Goal: Transaction & Acquisition: Purchase product/service

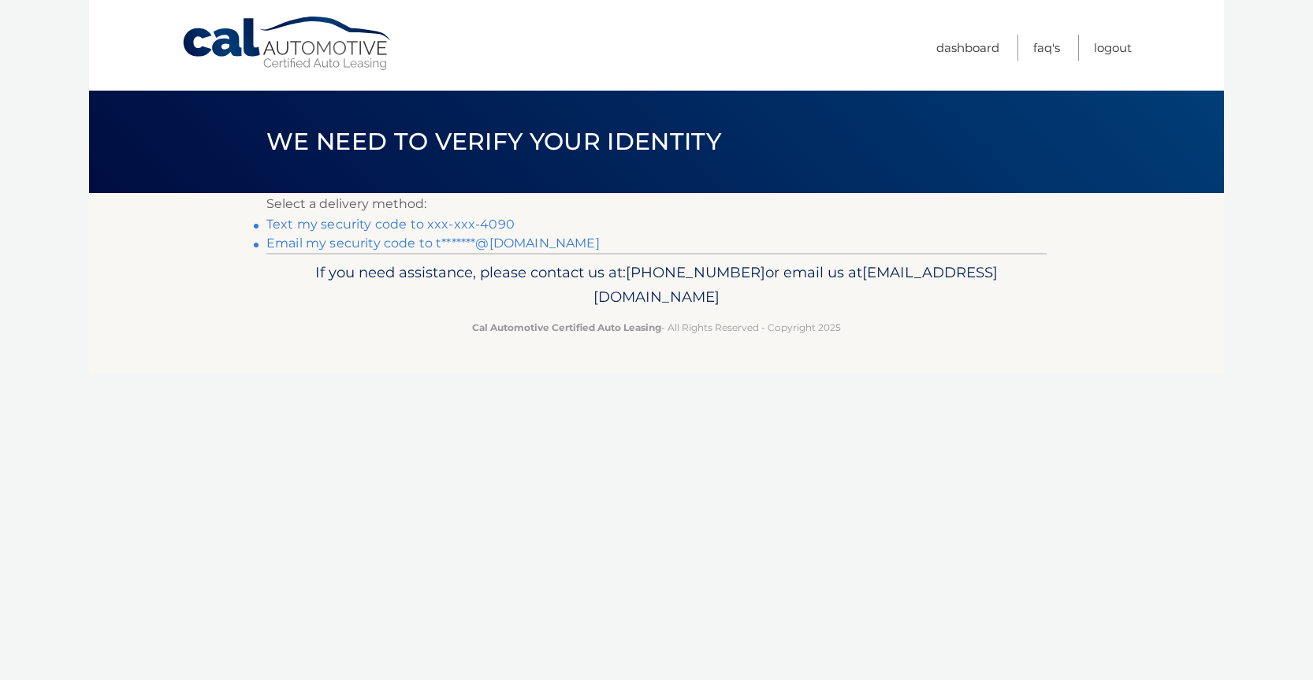
click at [392, 229] on link "Text my security code to xxx-xxx-4090" at bounding box center [390, 224] width 248 height 15
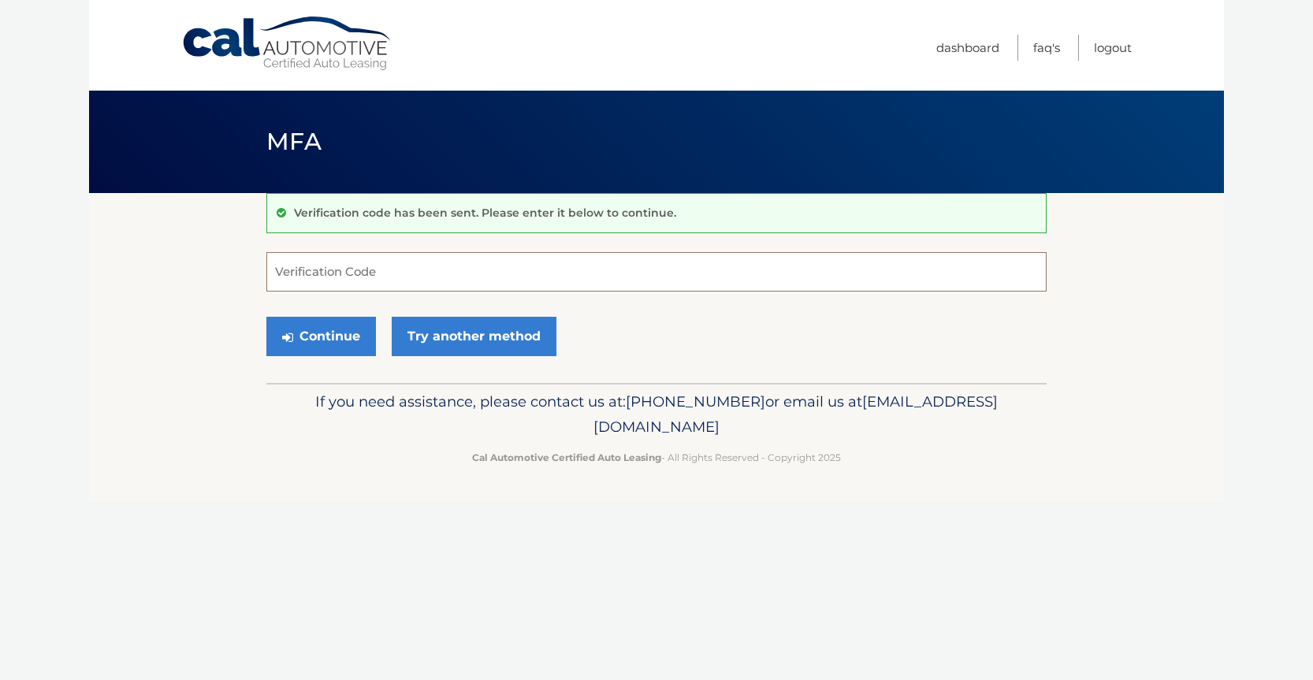
click at [384, 268] on input "Verification Code" at bounding box center [656, 271] width 780 height 39
type input "305449"
click at [266, 317] on button "Continue" at bounding box center [321, 336] width 110 height 39
click at [304, 332] on button "Continue" at bounding box center [321, 336] width 110 height 39
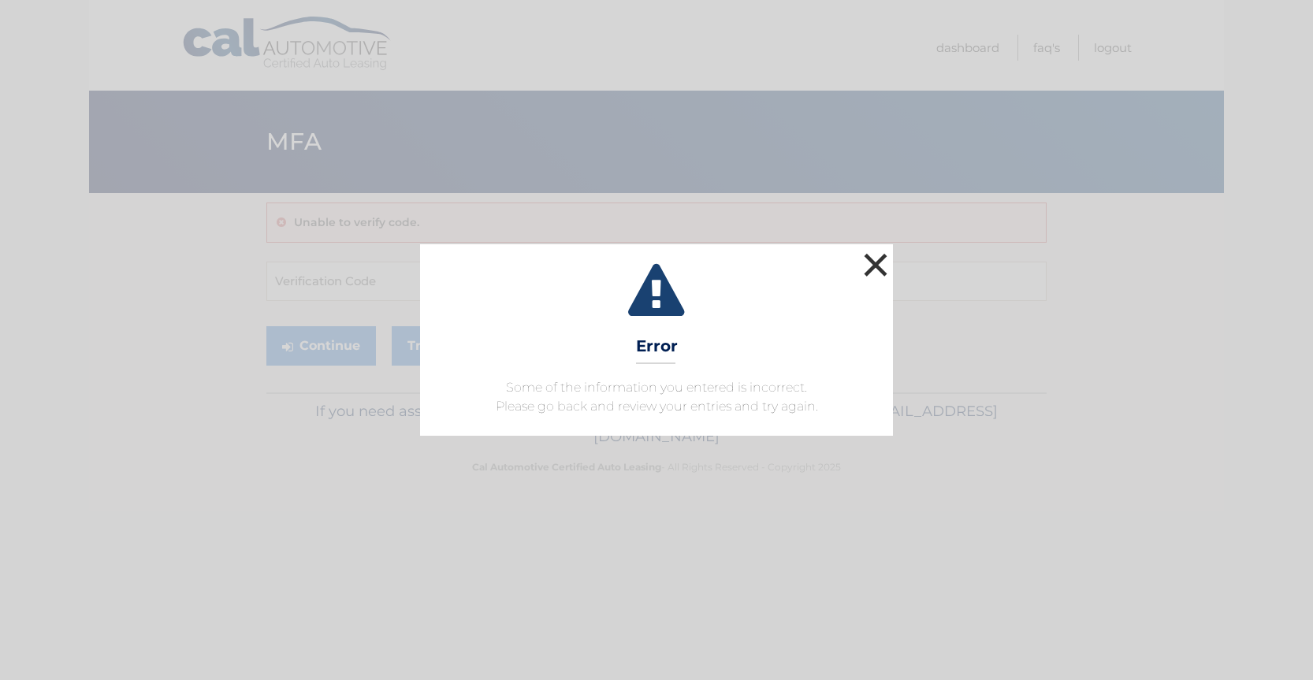
click at [872, 271] on button "×" at bounding box center [876, 265] width 32 height 32
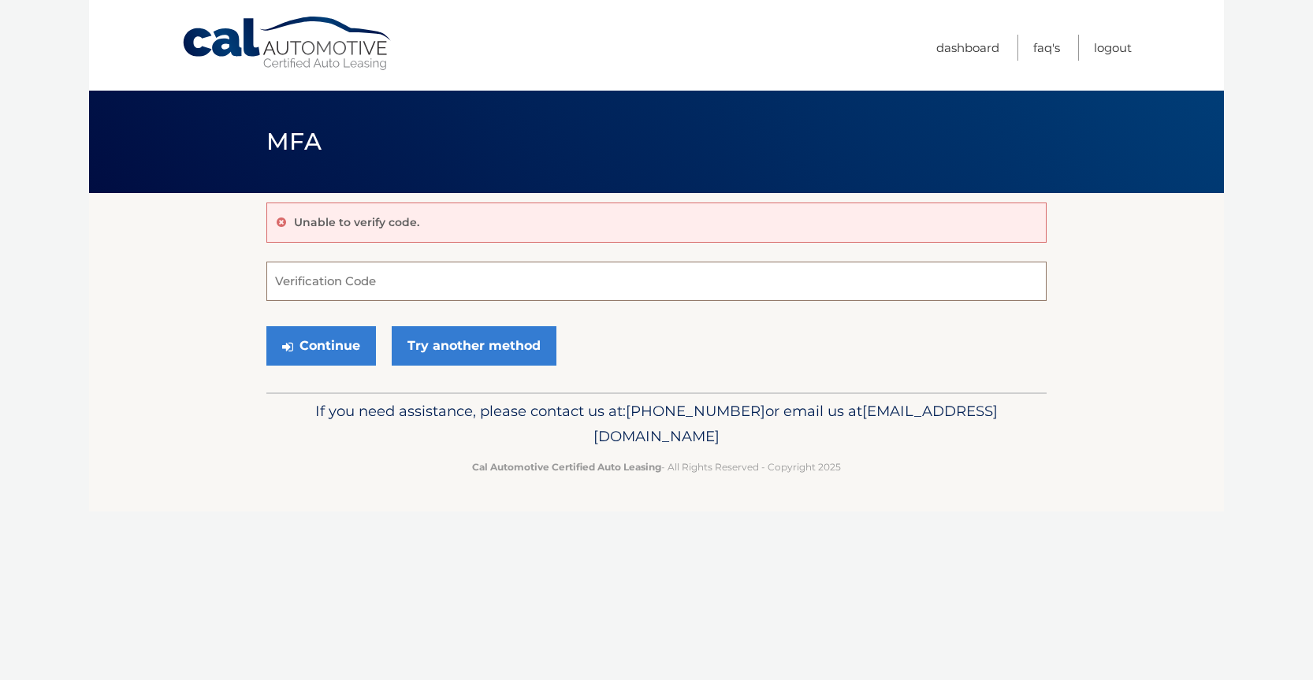
click at [455, 298] on input "Verification Code" at bounding box center [656, 281] width 780 height 39
click at [436, 364] on link "Try another method" at bounding box center [474, 345] width 165 height 39
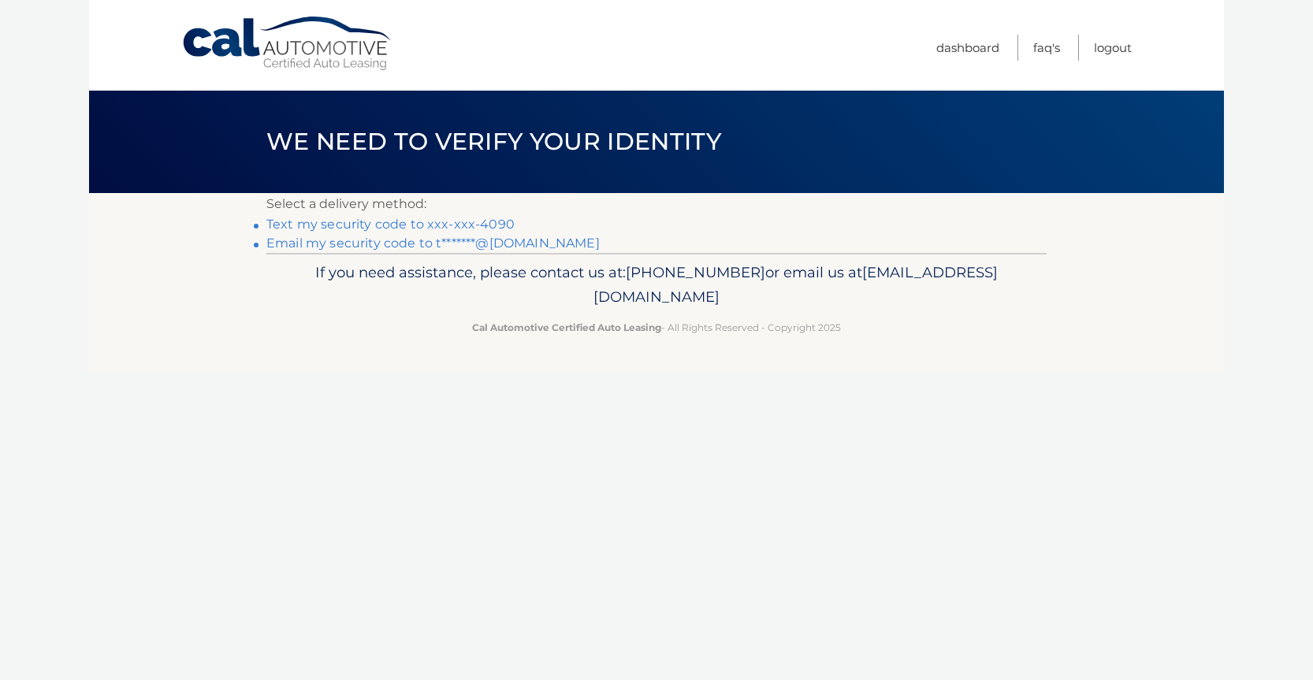
click at [435, 242] on link "Email my security code to t*******@gmail.com" at bounding box center [432, 243] width 333 height 15
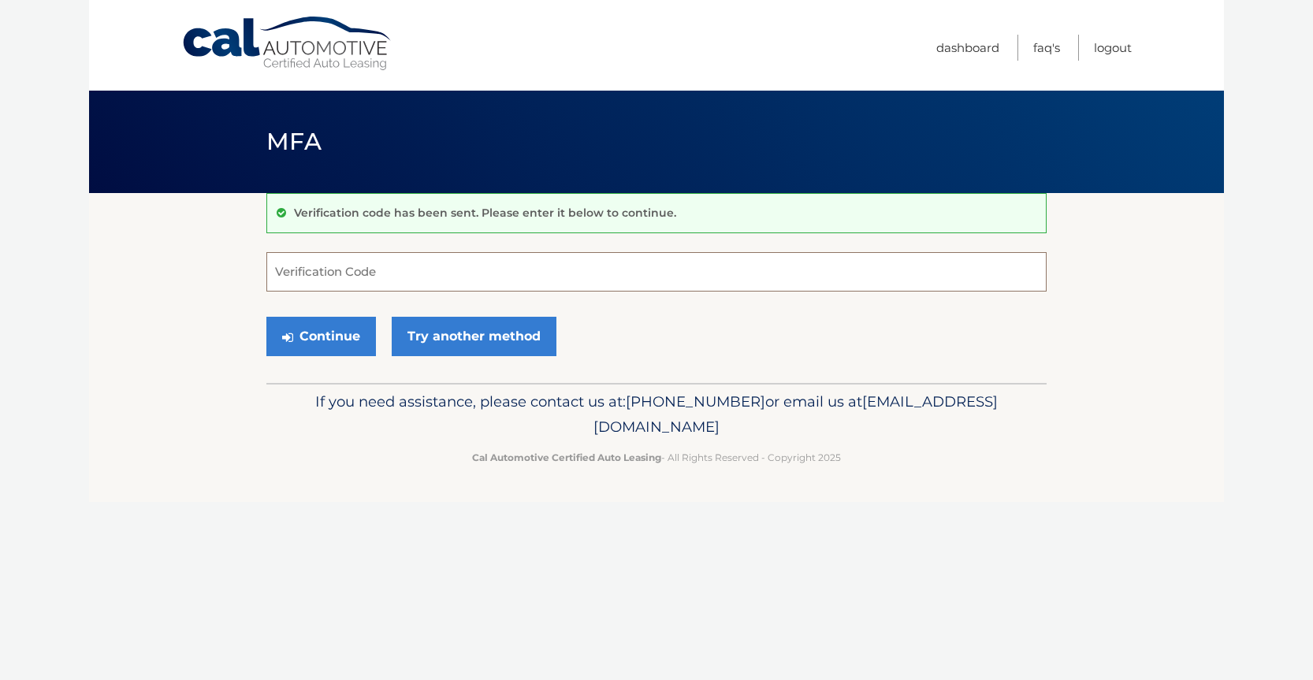
click at [424, 273] on input "Verification Code" at bounding box center [656, 271] width 780 height 39
click at [367, 289] on input "Verification Code" at bounding box center [656, 271] width 780 height 39
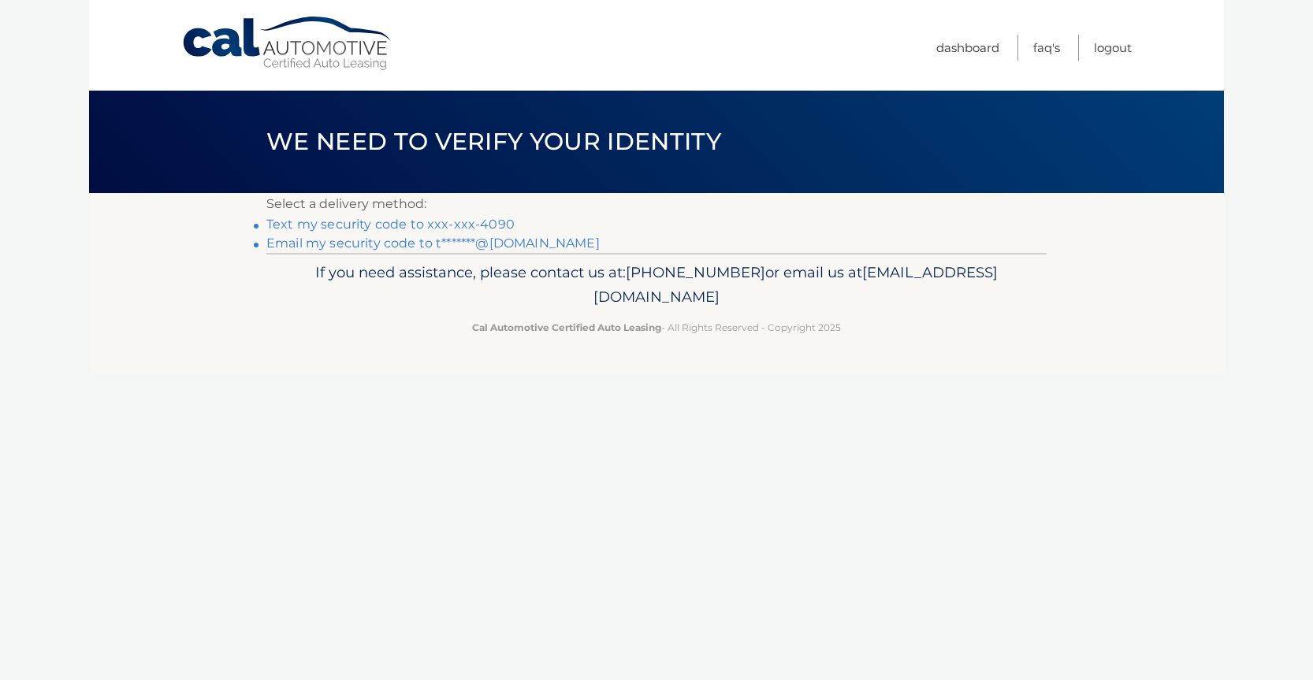
click at [393, 244] on link "Email my security code to t*******@gmail.com" at bounding box center [432, 243] width 333 height 15
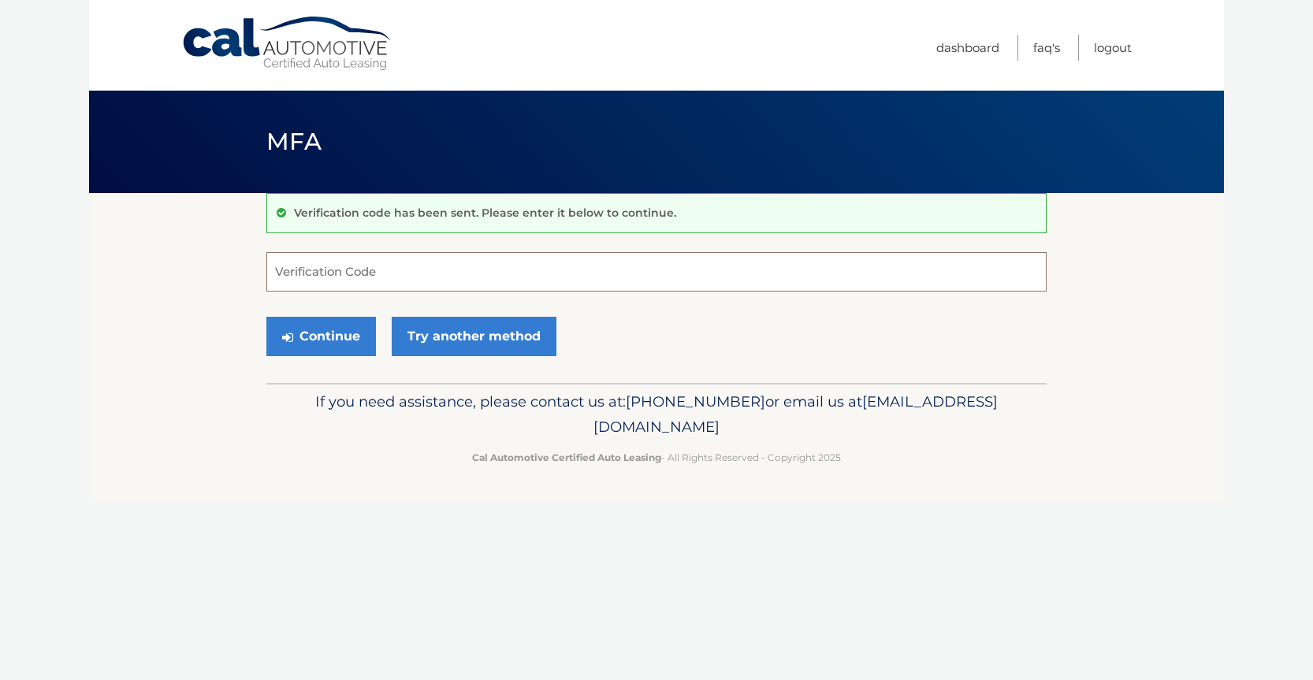
click at [399, 273] on input "Verification Code" at bounding box center [656, 271] width 780 height 39
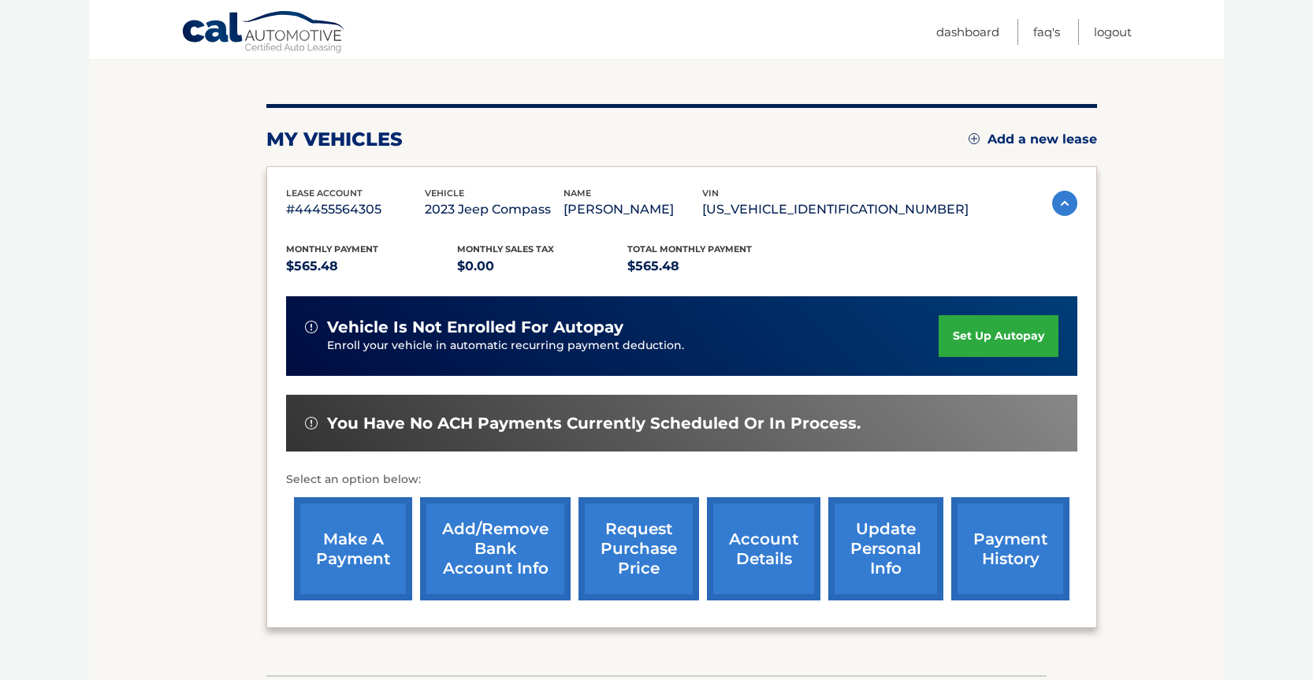
scroll to position [173, 0]
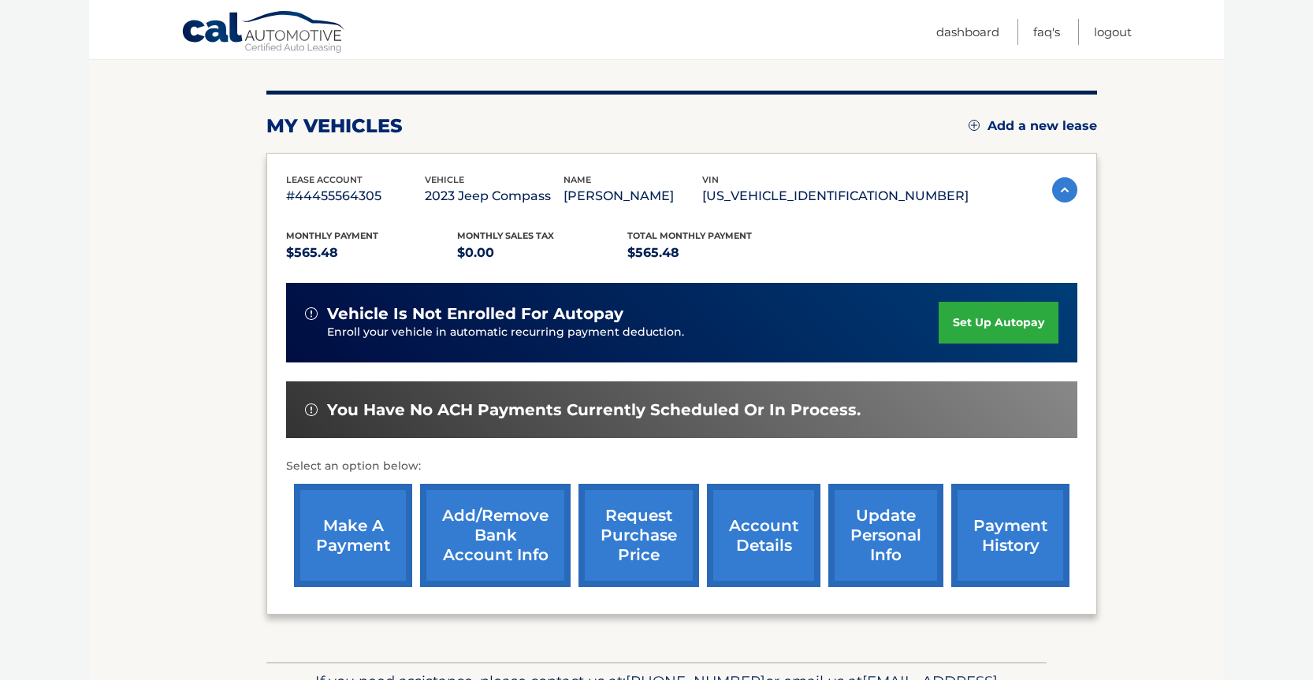
click at [365, 534] on link "make a payment" at bounding box center [353, 535] width 118 height 103
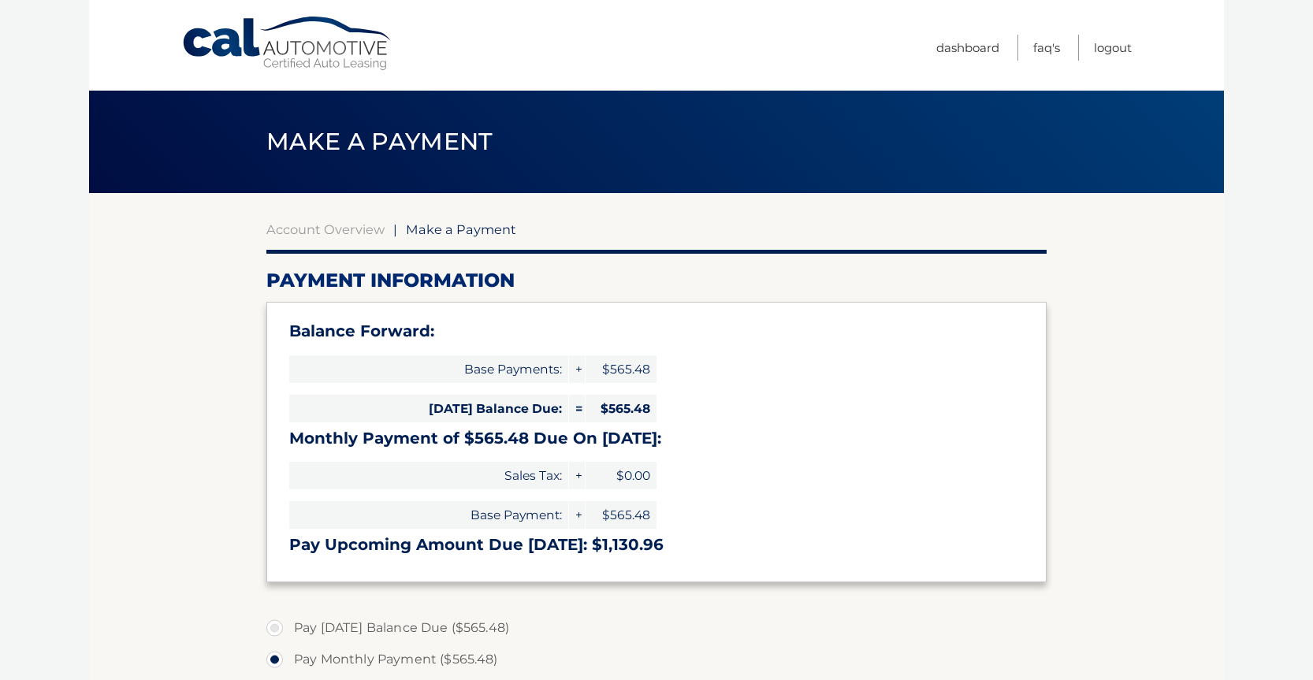
select select "MjY4YWMyOTEtZDBmYi00OGJlLTk4OGItNjhiODlhMzhhMjY5"
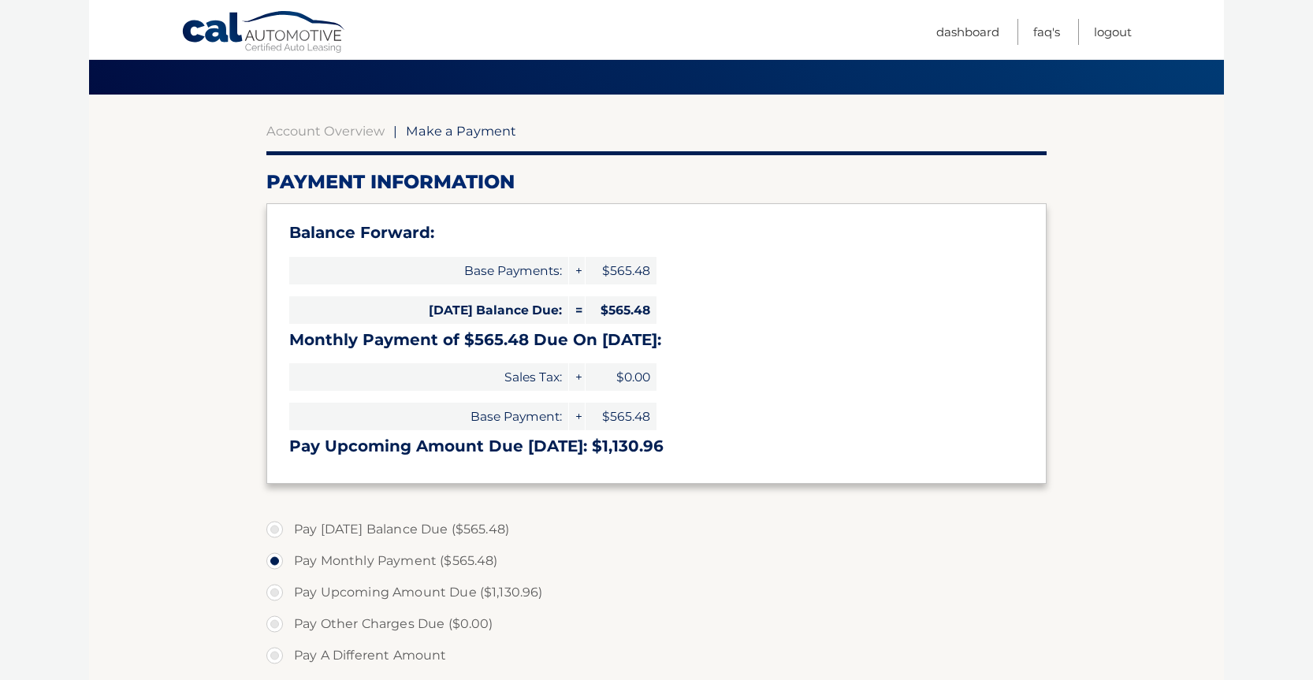
scroll to position [164, 0]
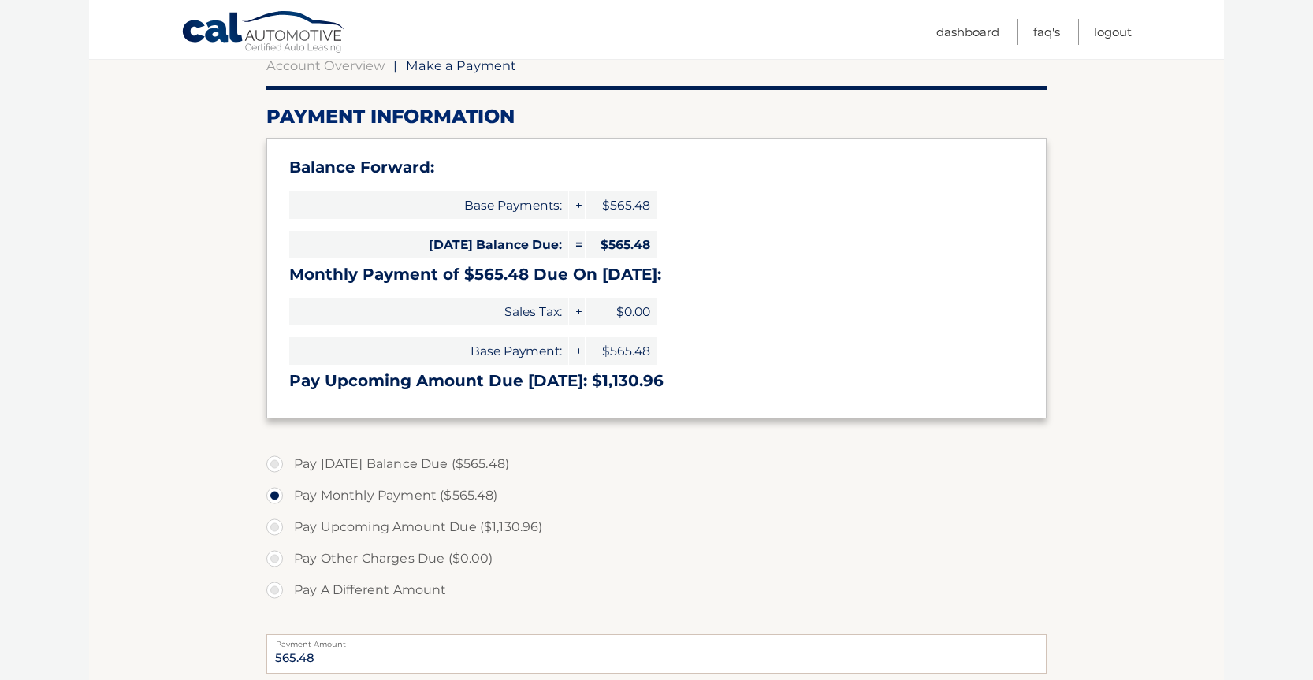
click at [443, 470] on label "Pay [DATE] Balance Due ($565.48)" at bounding box center [656, 464] width 780 height 32
click at [288, 470] on input "Pay Today's Balance Due ($565.48)" at bounding box center [281, 460] width 16 height 25
radio input "true"
click at [430, 494] on label "Pay Monthly Payment ($565.48)" at bounding box center [656, 496] width 780 height 32
click at [288, 494] on input "Pay Monthly Payment ($565.48)" at bounding box center [281, 492] width 16 height 25
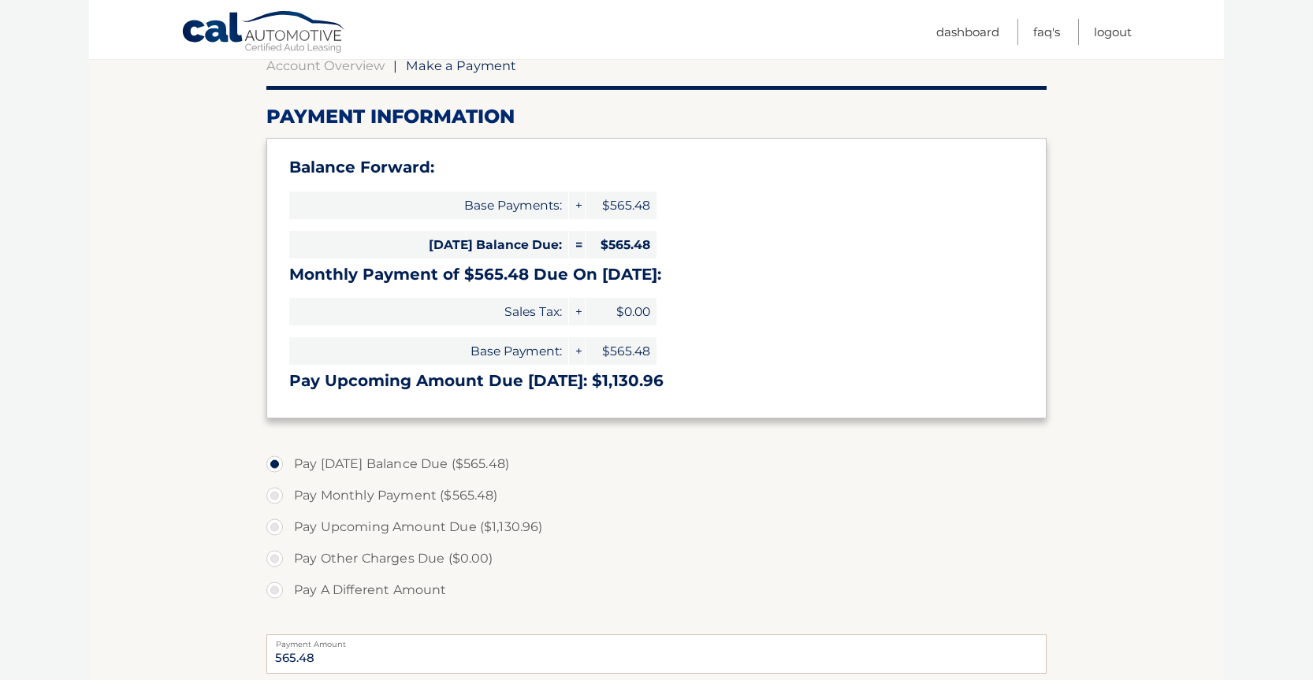
radio input "true"
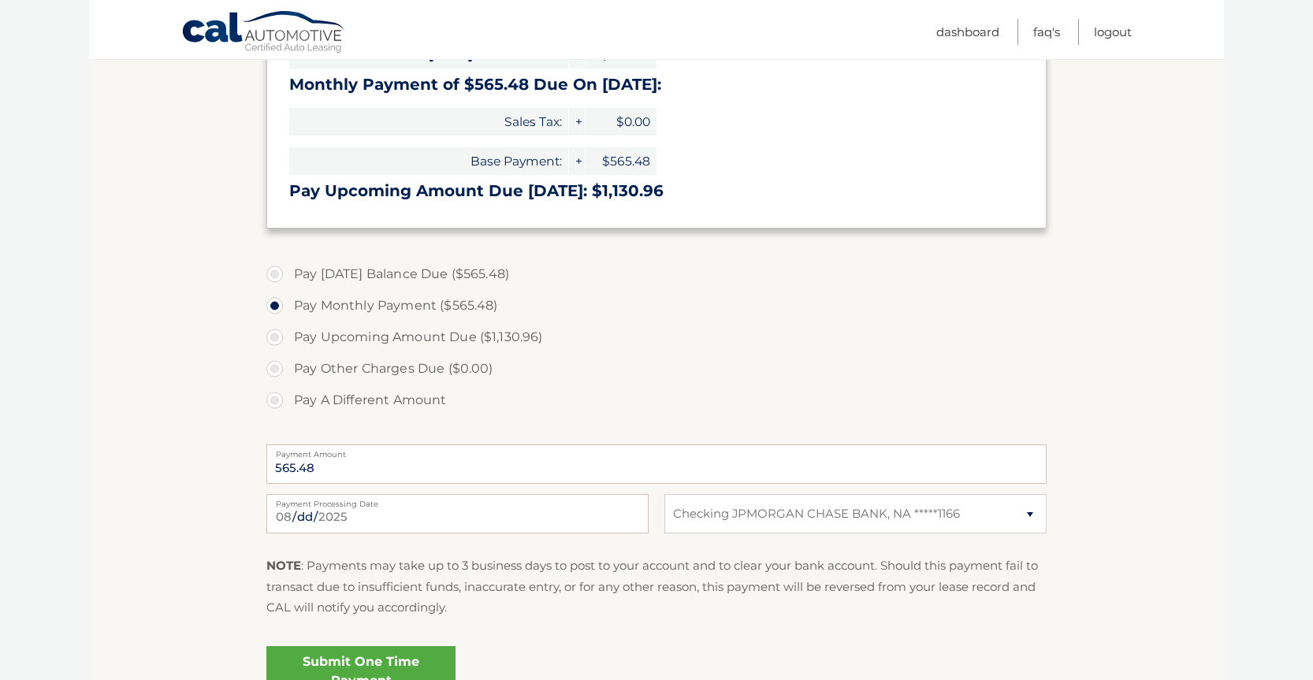
scroll to position [459, 0]
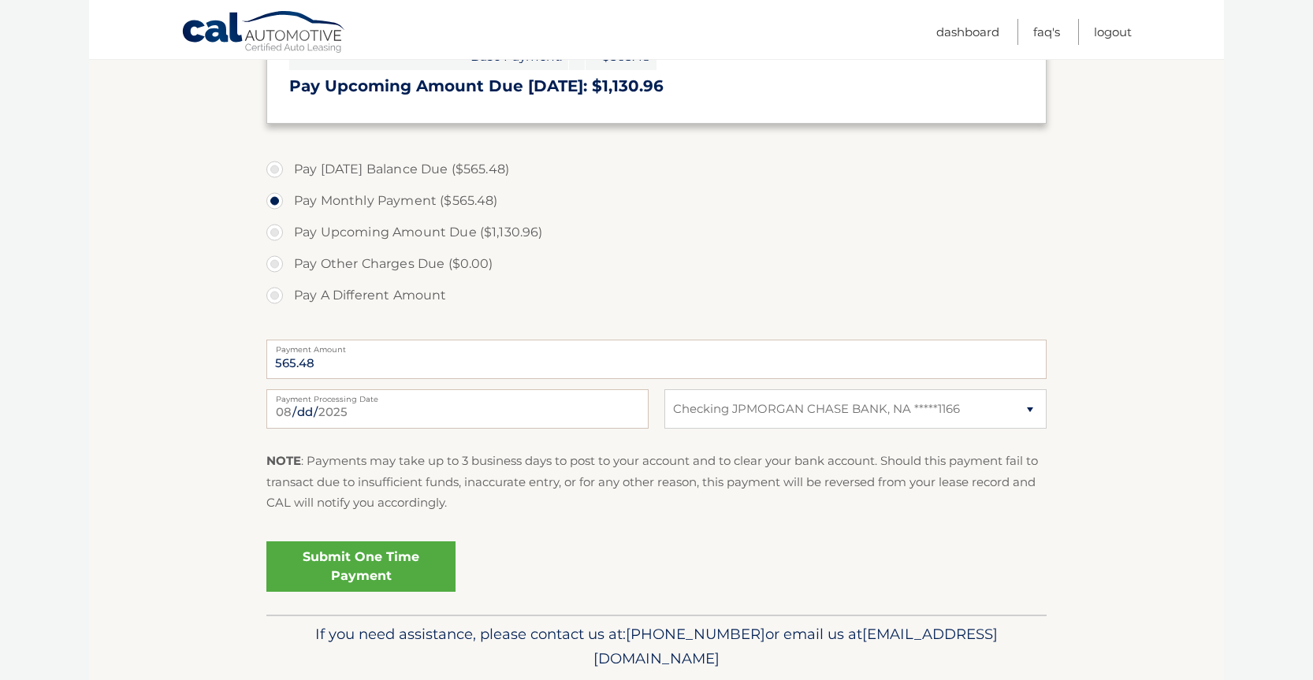
click at [389, 569] on link "Submit One Time Payment" at bounding box center [360, 566] width 189 height 50
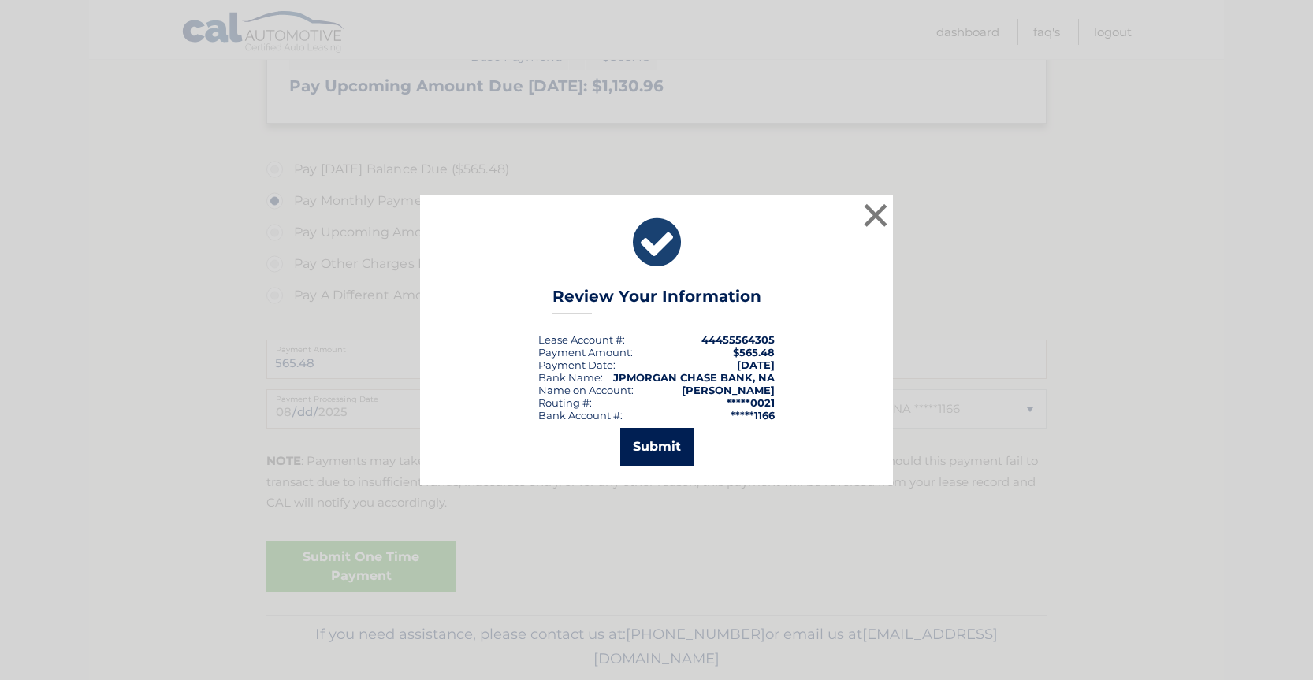
click at [659, 450] on button "Submit" at bounding box center [656, 447] width 73 height 38
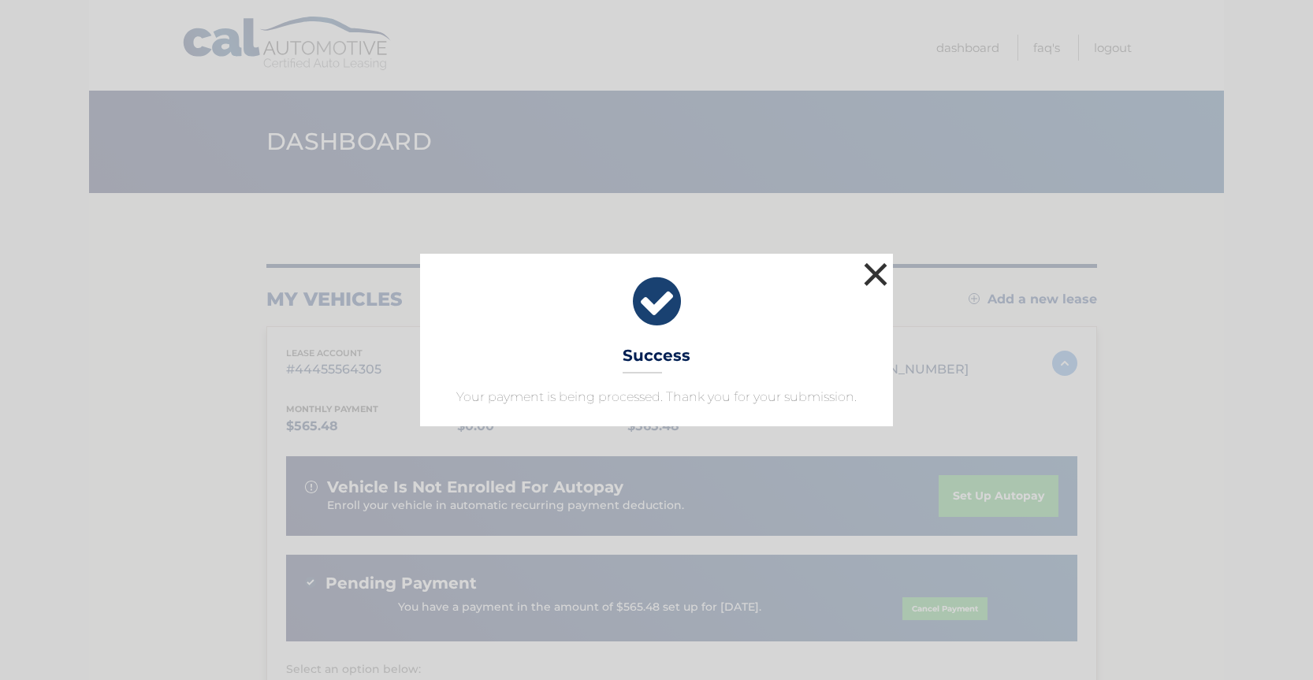
click at [871, 276] on button "×" at bounding box center [876, 274] width 32 height 32
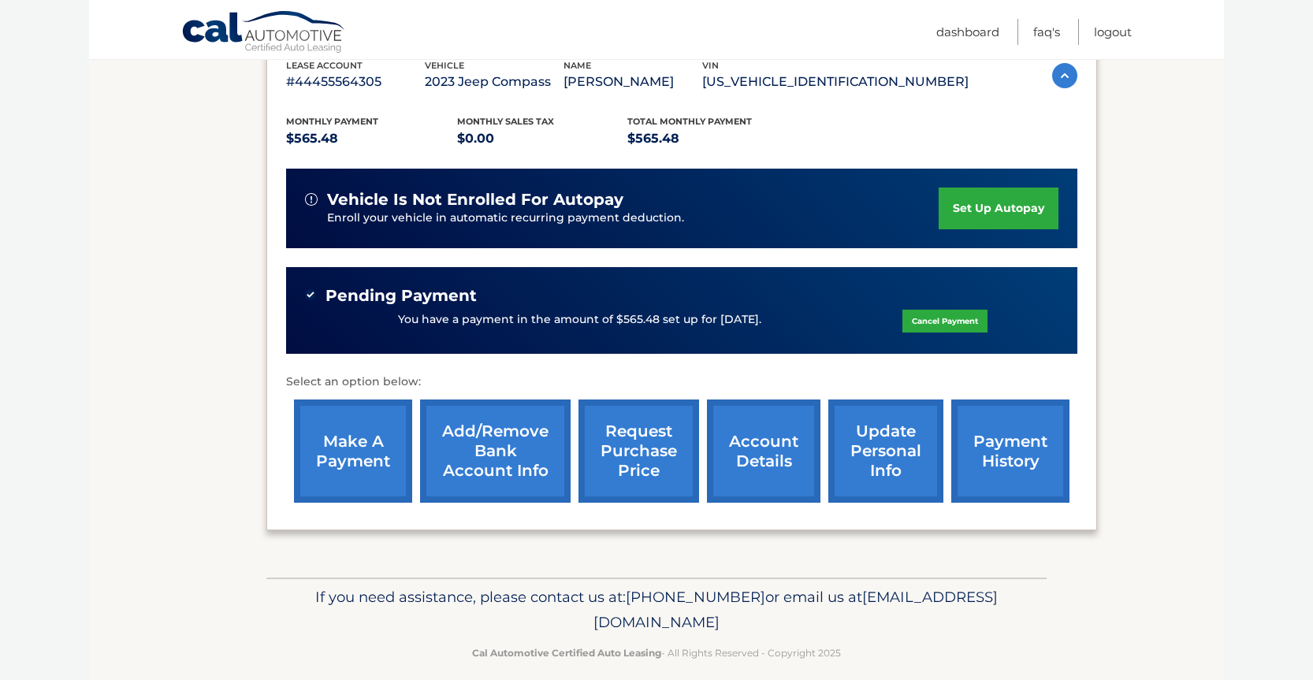
scroll to position [293, 0]
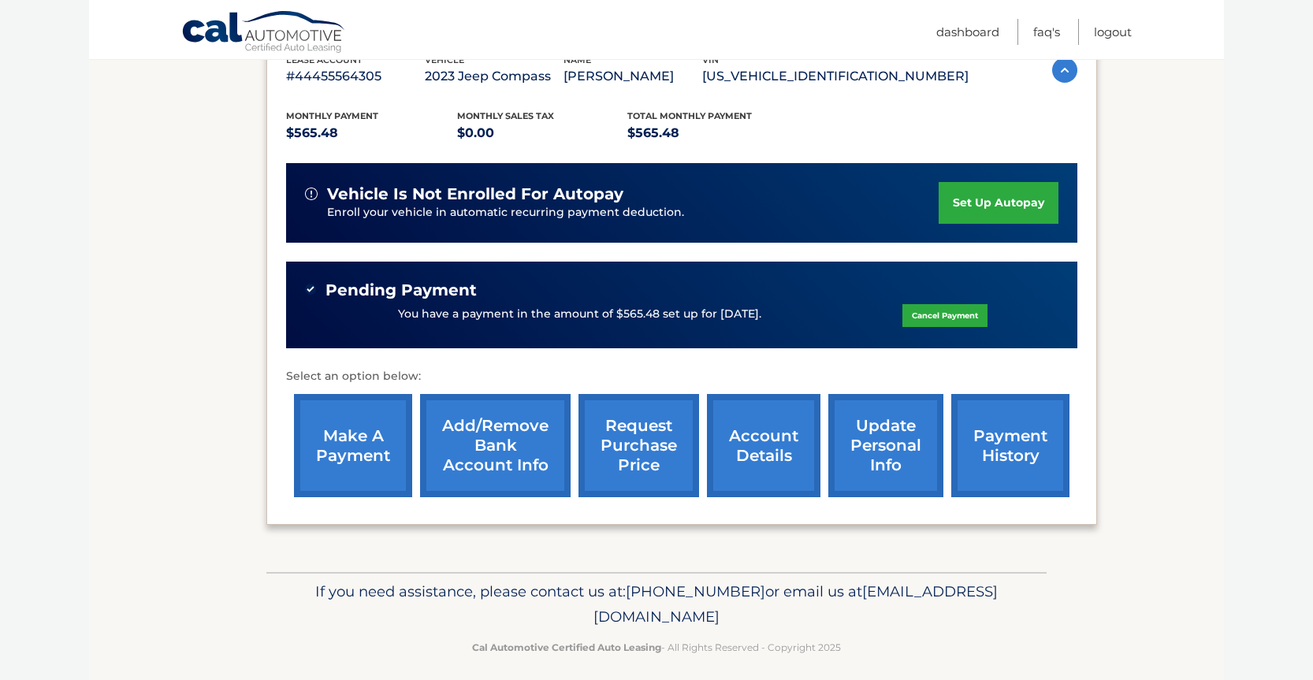
click at [756, 450] on link "account details" at bounding box center [763, 445] width 113 height 103
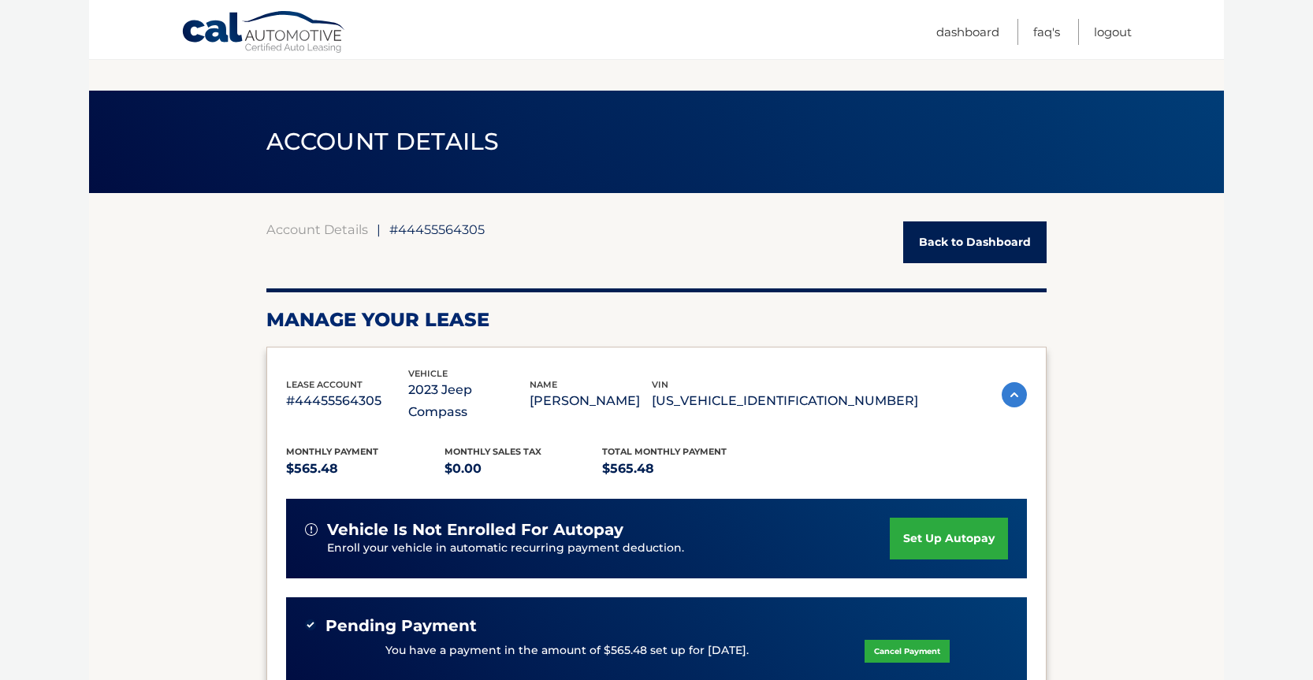
scroll to position [379, 0]
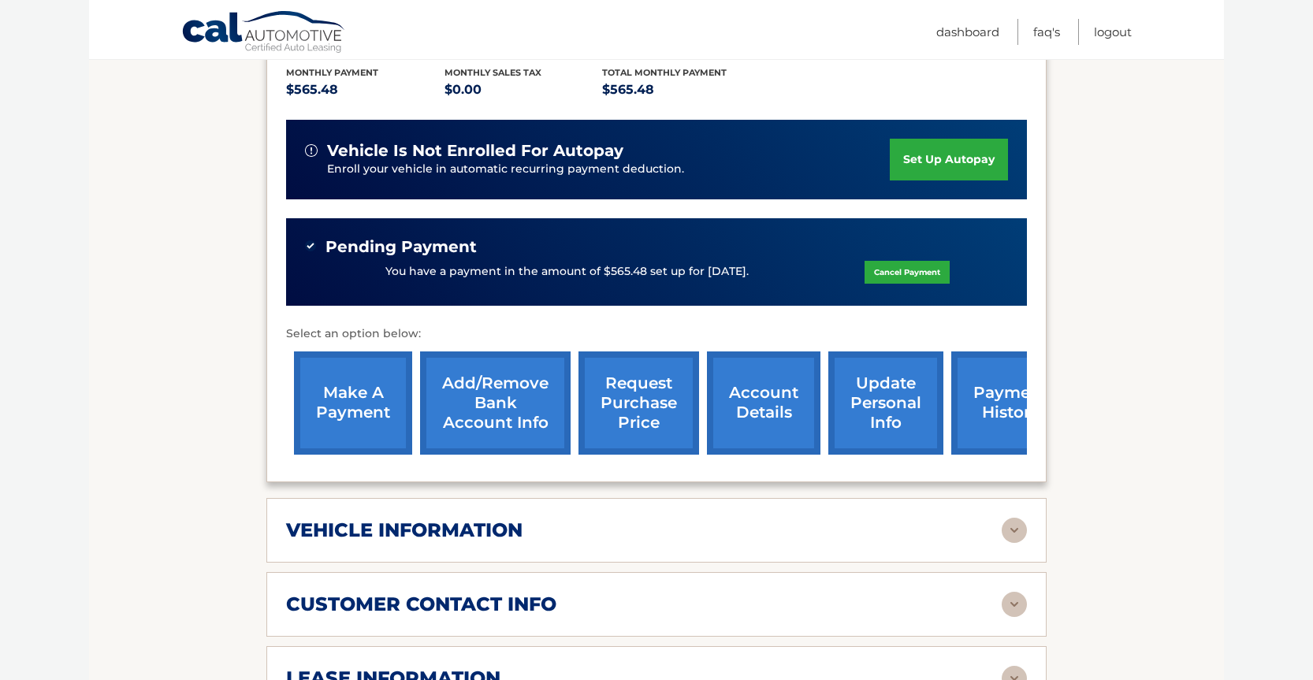
click at [431, 498] on div "vehicle information vehicle Year [DATE] vehicle make Jeep vehicle model Compass…" at bounding box center [656, 530] width 780 height 65
click at [434, 518] on h2 "vehicle information" at bounding box center [404, 530] width 236 height 24
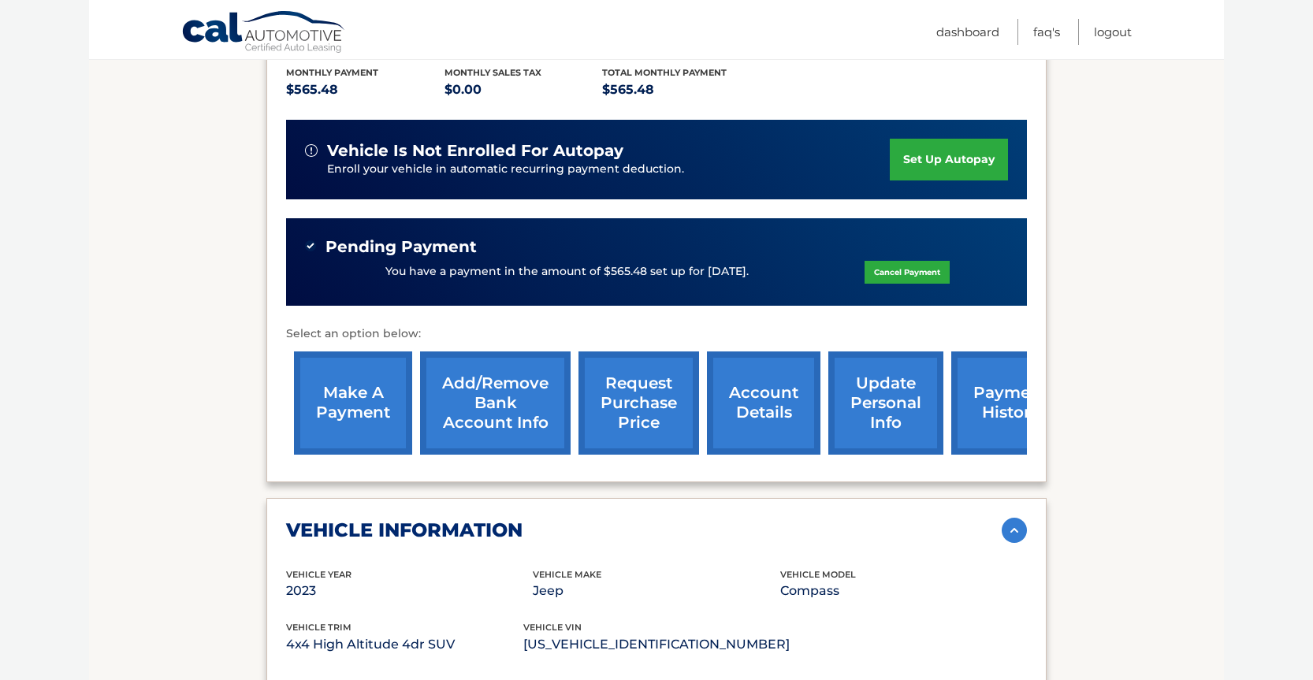
scroll to position [633, 0]
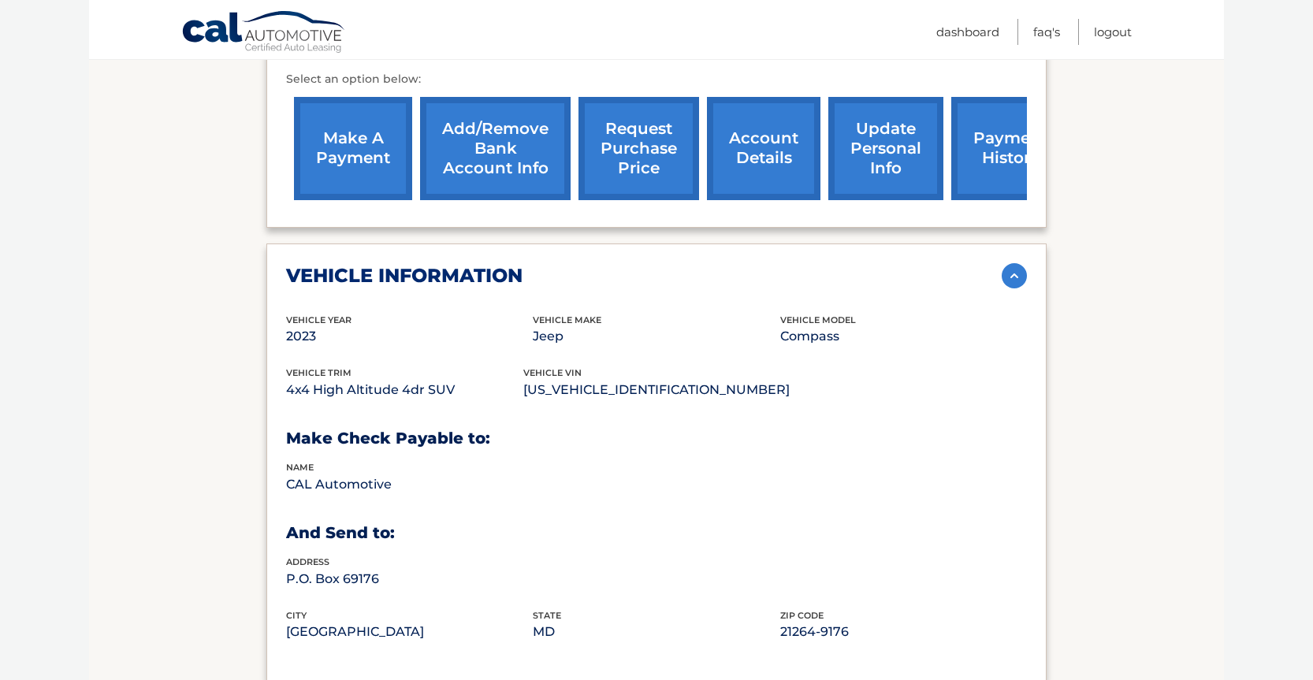
click at [480, 264] on h2 "vehicle information" at bounding box center [404, 276] width 236 height 24
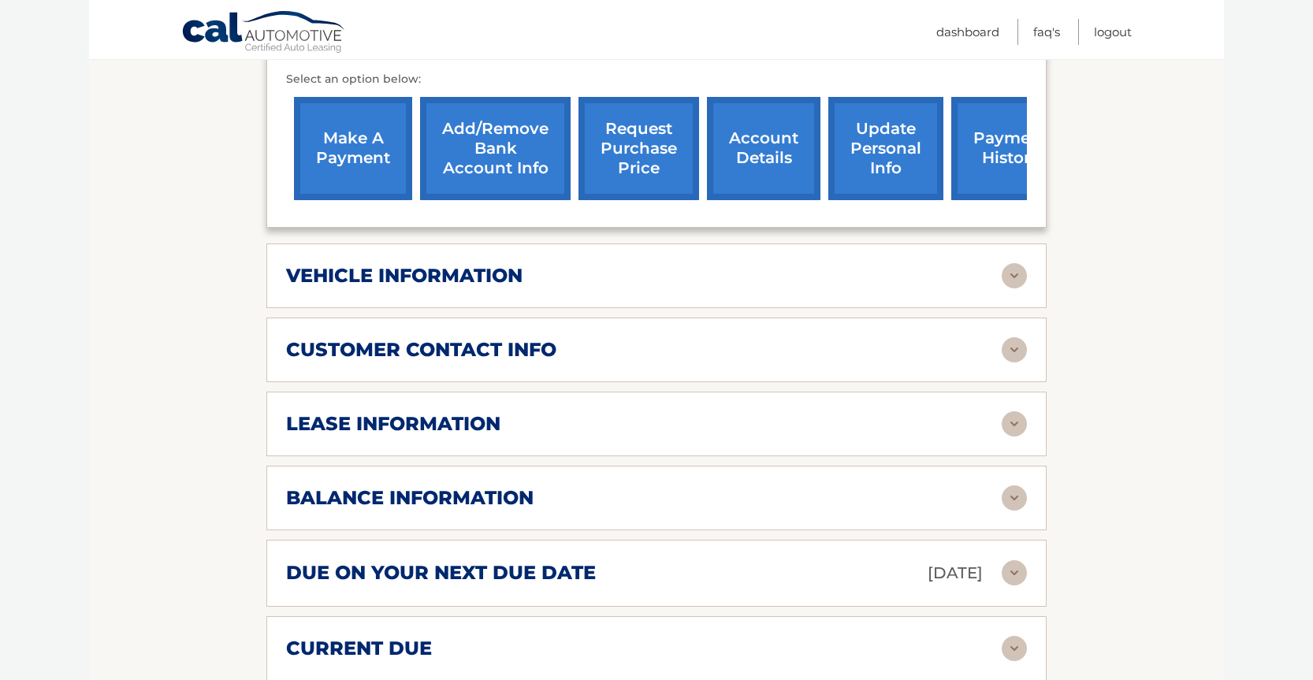
click at [510, 486] on h2 "balance information" at bounding box center [409, 498] width 247 height 24
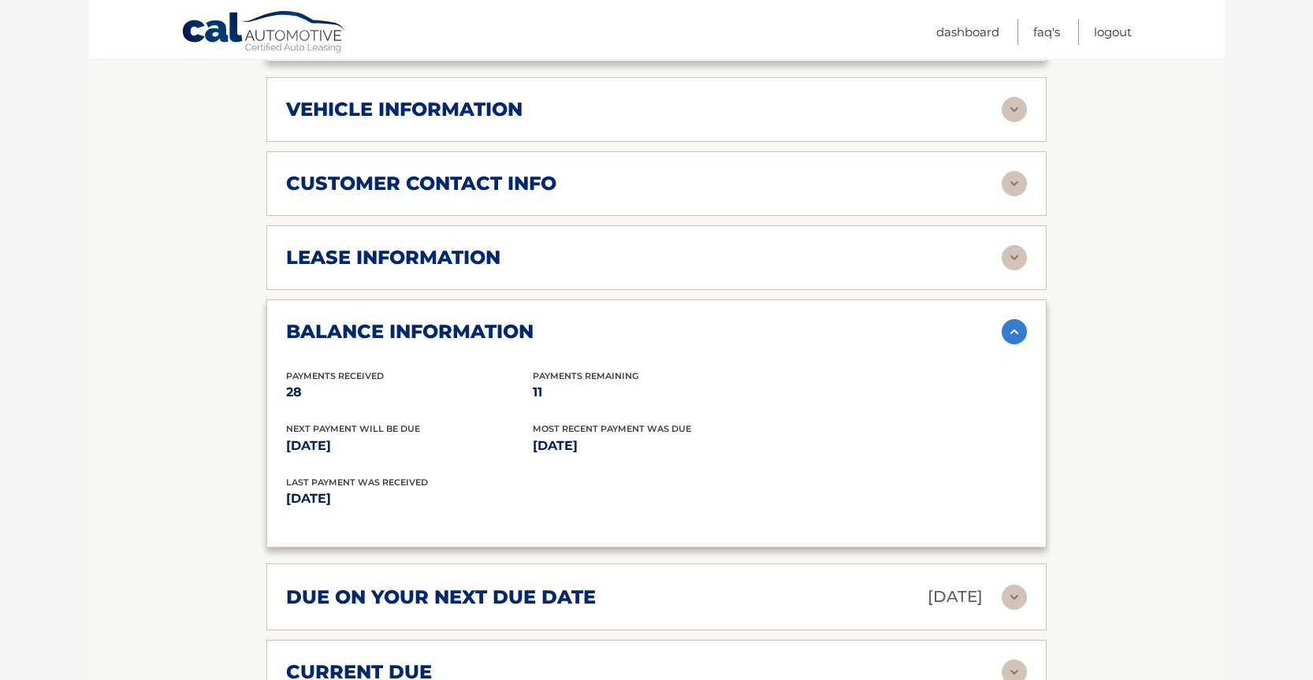
scroll to position [909, 0]
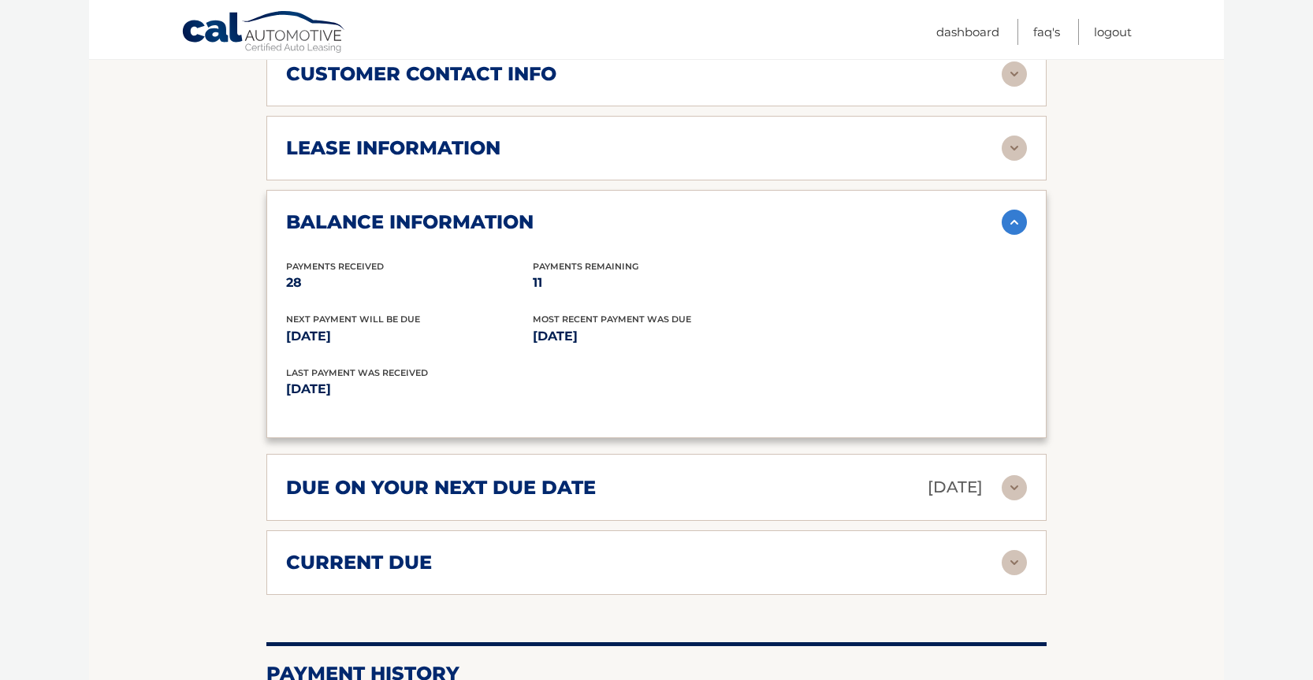
click at [498, 575] on div "Account Details | #44455564305 Back to Dashboard Manage Your Lease lease accoun…" at bounding box center [656, 107] width 780 height 1590
click at [503, 551] on div "current due" at bounding box center [643, 563] width 715 height 24
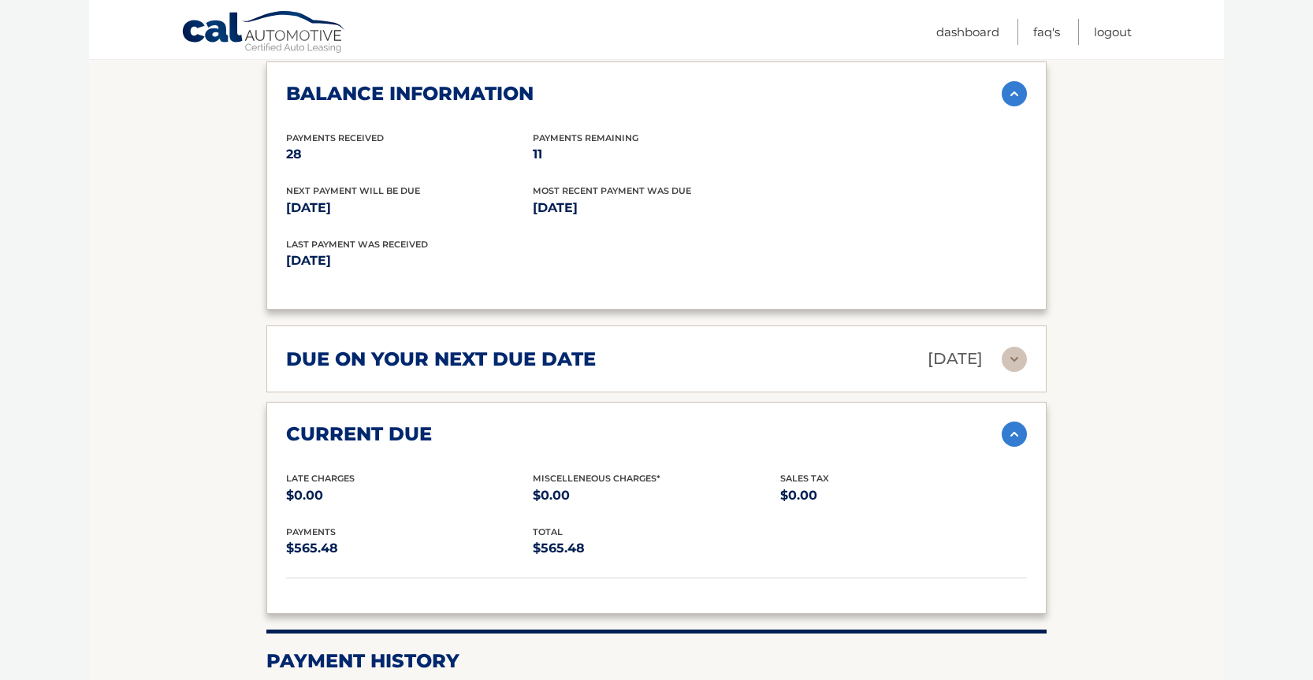
scroll to position [1051, 0]
